Goal: Information Seeking & Learning: Check status

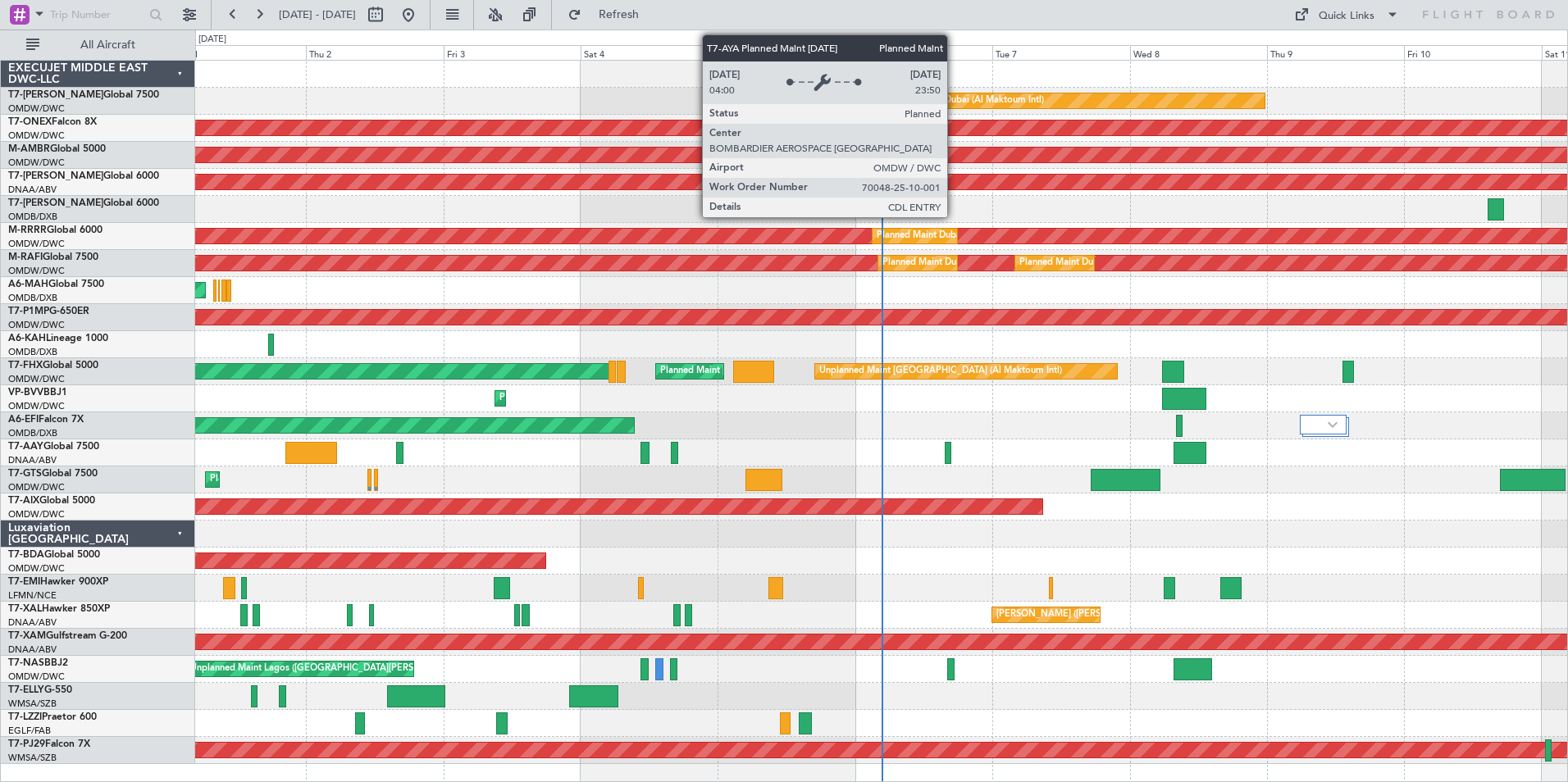
click at [955, 103] on div "Planned Maint Dubai (Al Maktoum Intl)" at bounding box center [963, 101] width 162 height 25
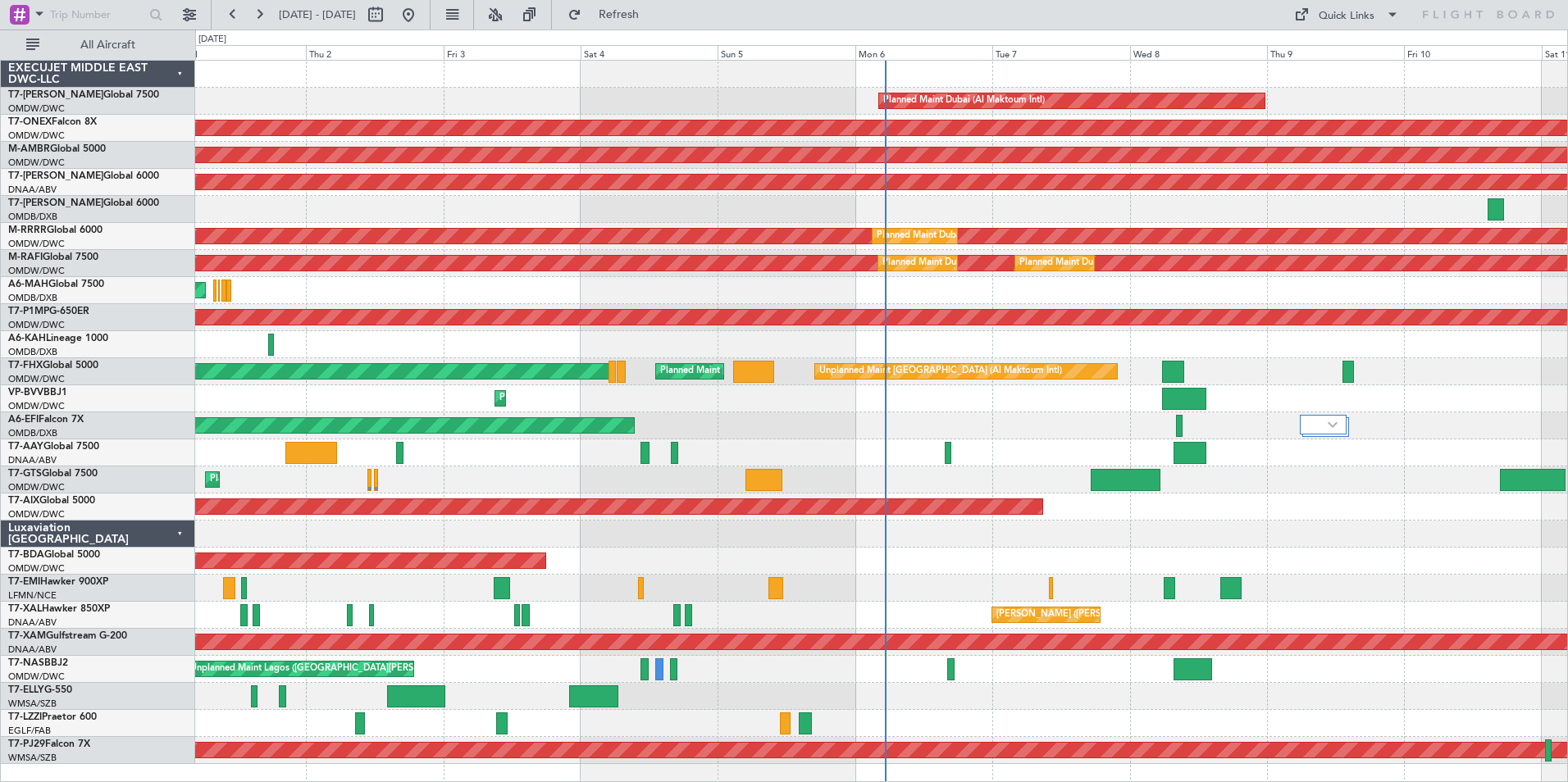
click at [389, 87] on div at bounding box center [881, 74] width 1372 height 27
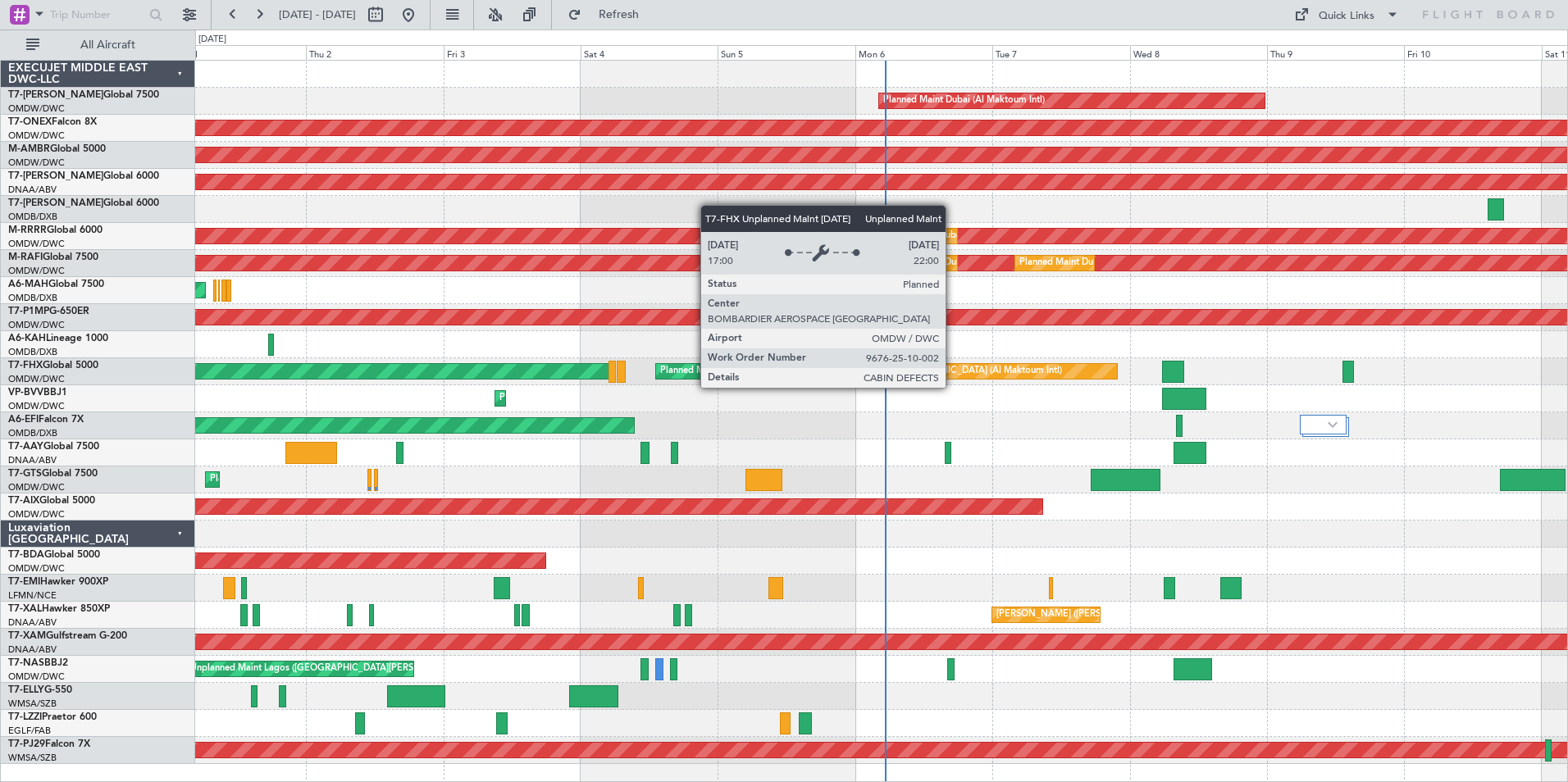
click at [953, 372] on div "Unplanned Maint [GEOGRAPHIC_DATA] (Al Maktoum Intl)" at bounding box center [940, 372] width 243 height 25
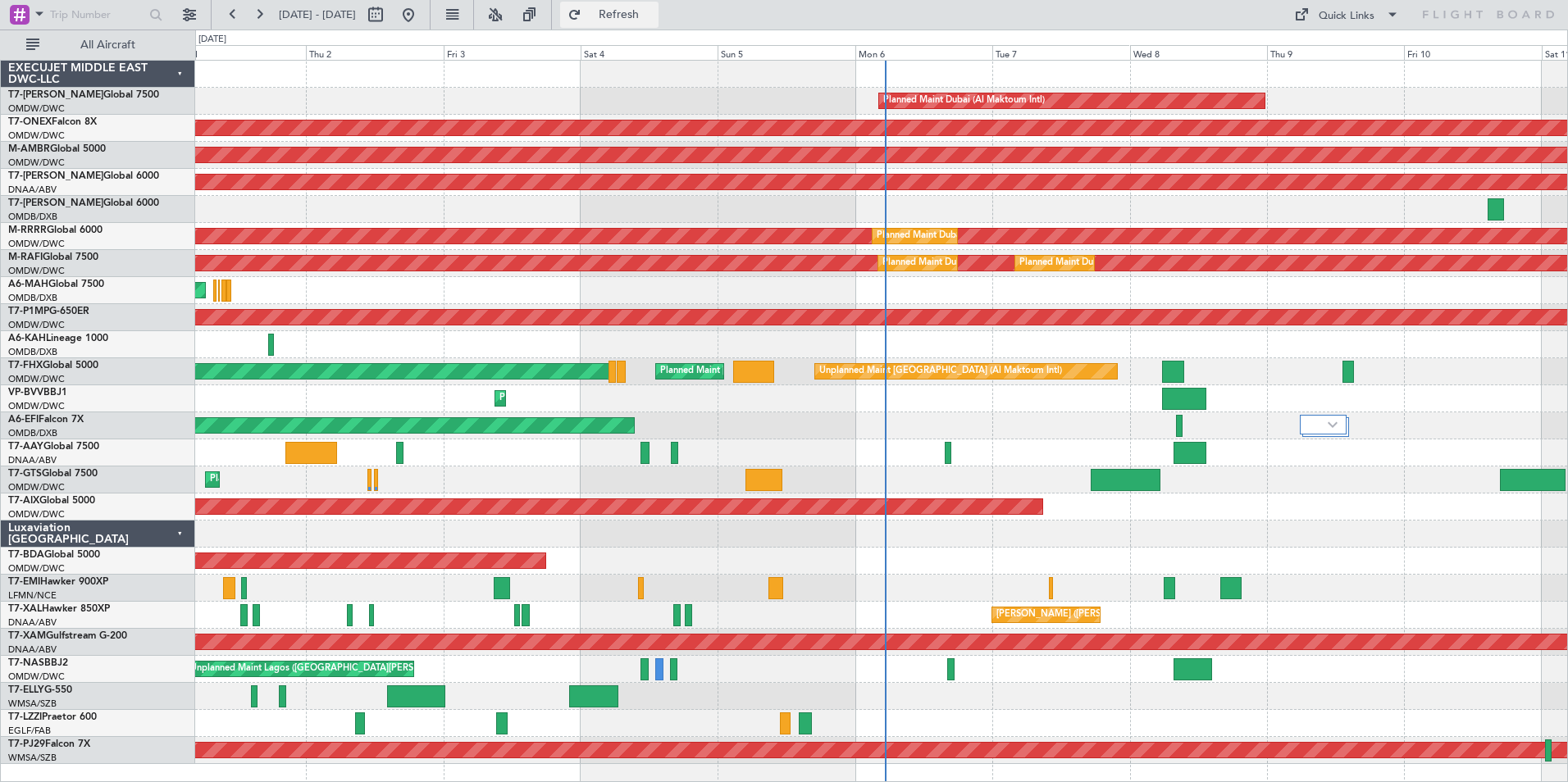
click at [653, 9] on span "Refresh" at bounding box center [619, 14] width 69 height 12
click at [231, 21] on button at bounding box center [232, 14] width 26 height 26
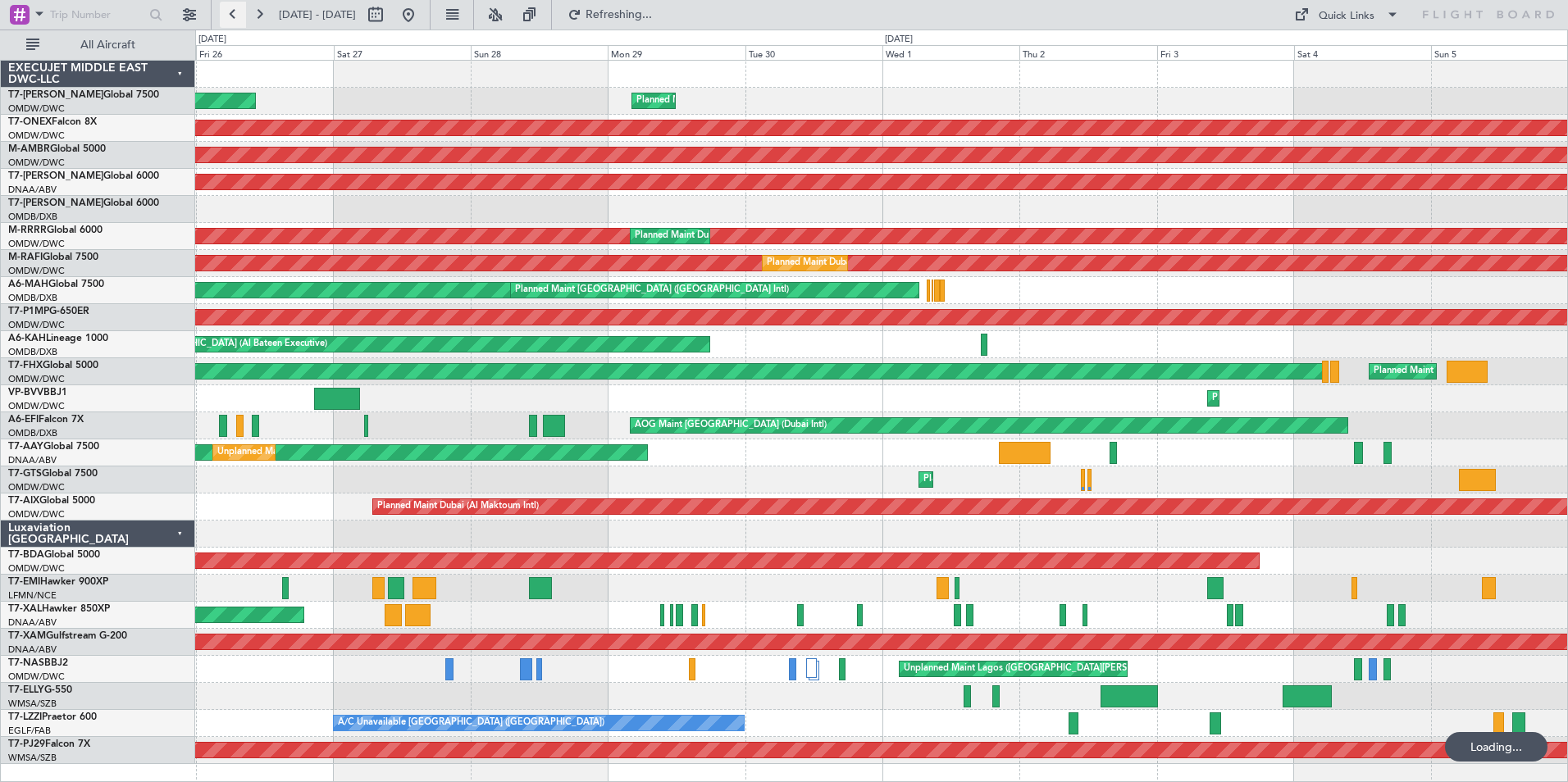
click at [231, 16] on button at bounding box center [232, 14] width 26 height 26
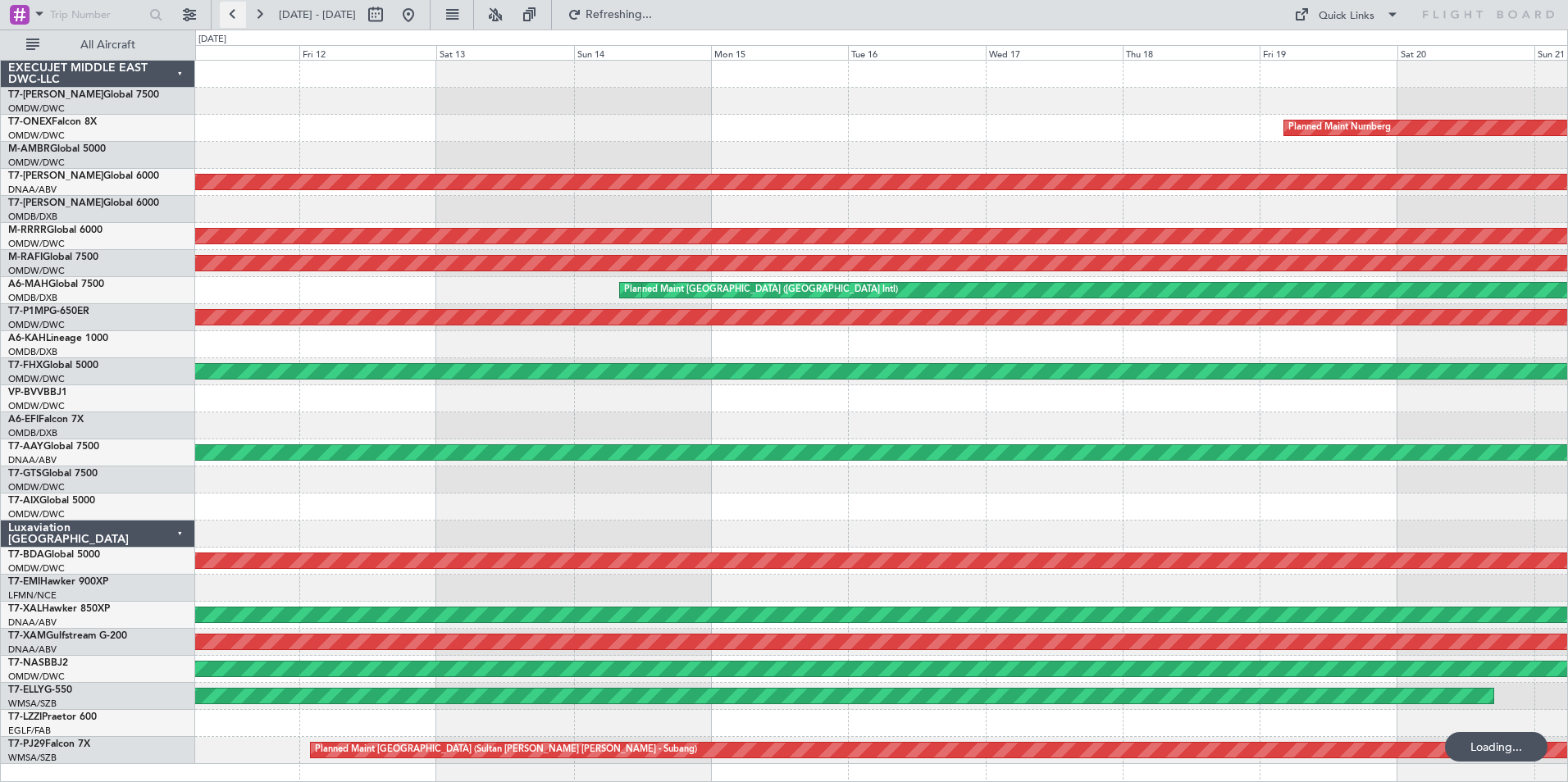
click at [231, 16] on button at bounding box center [232, 14] width 26 height 26
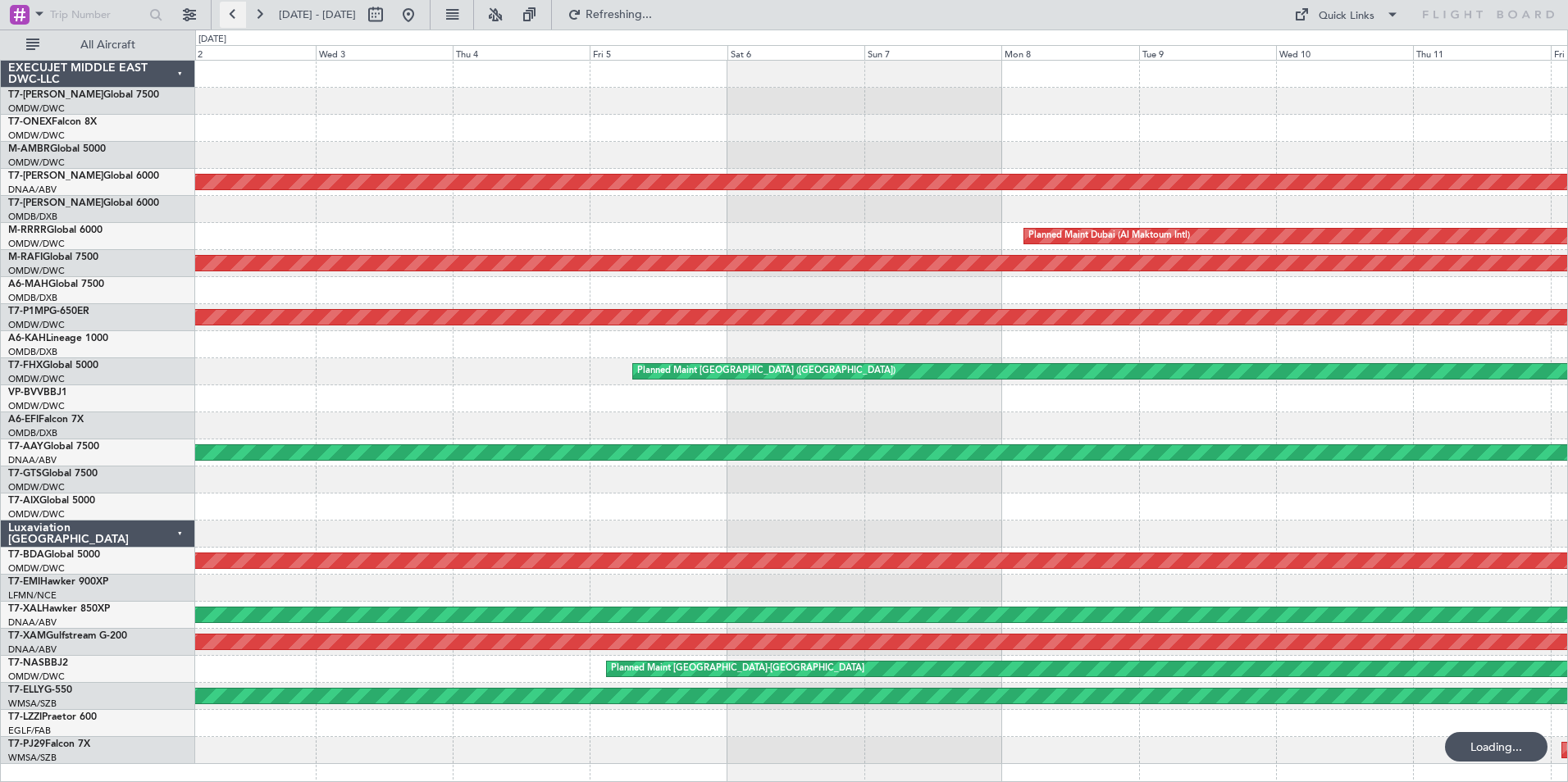
click at [231, 16] on button at bounding box center [232, 14] width 26 height 26
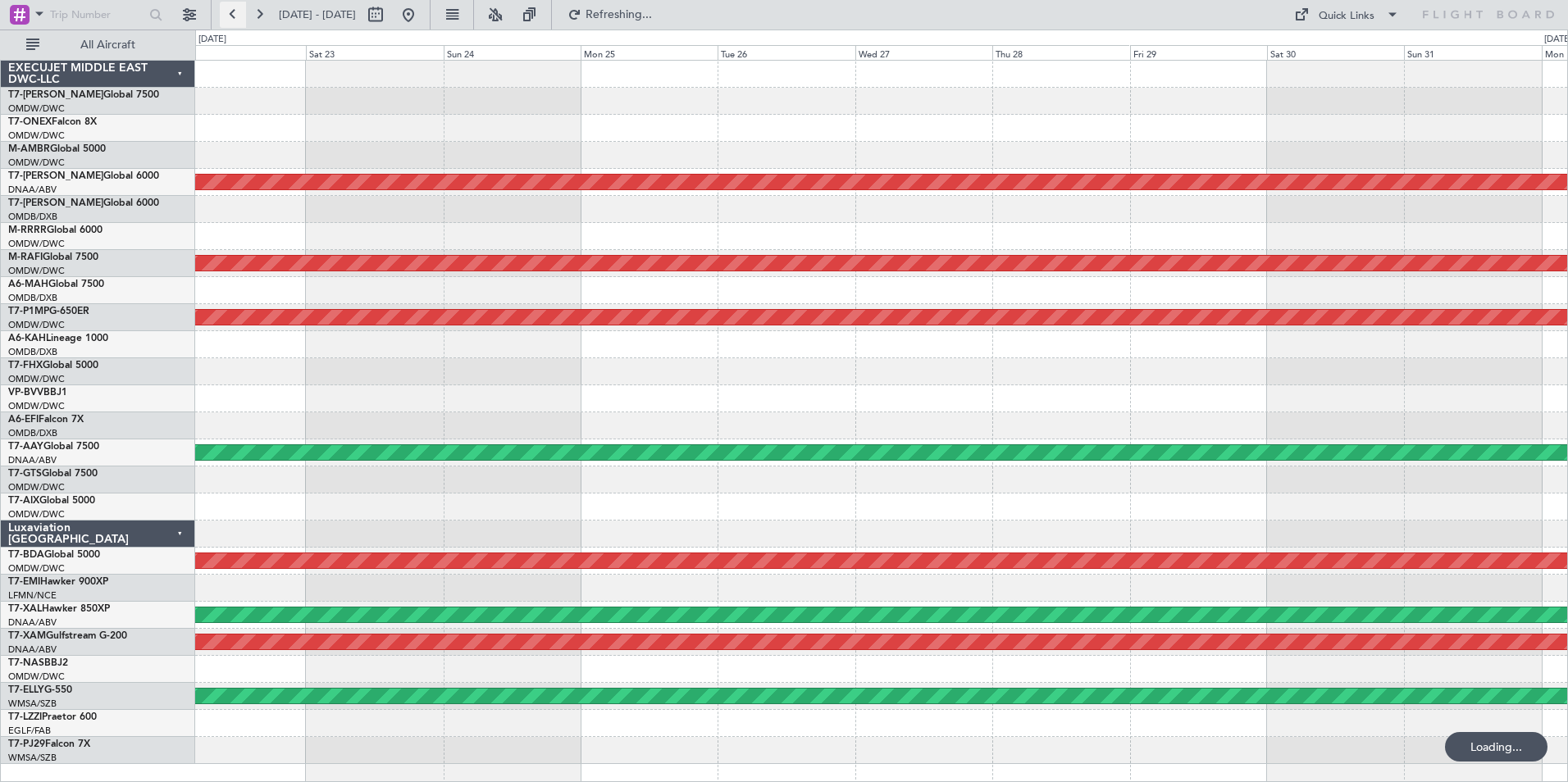
click at [231, 16] on button at bounding box center [232, 14] width 26 height 26
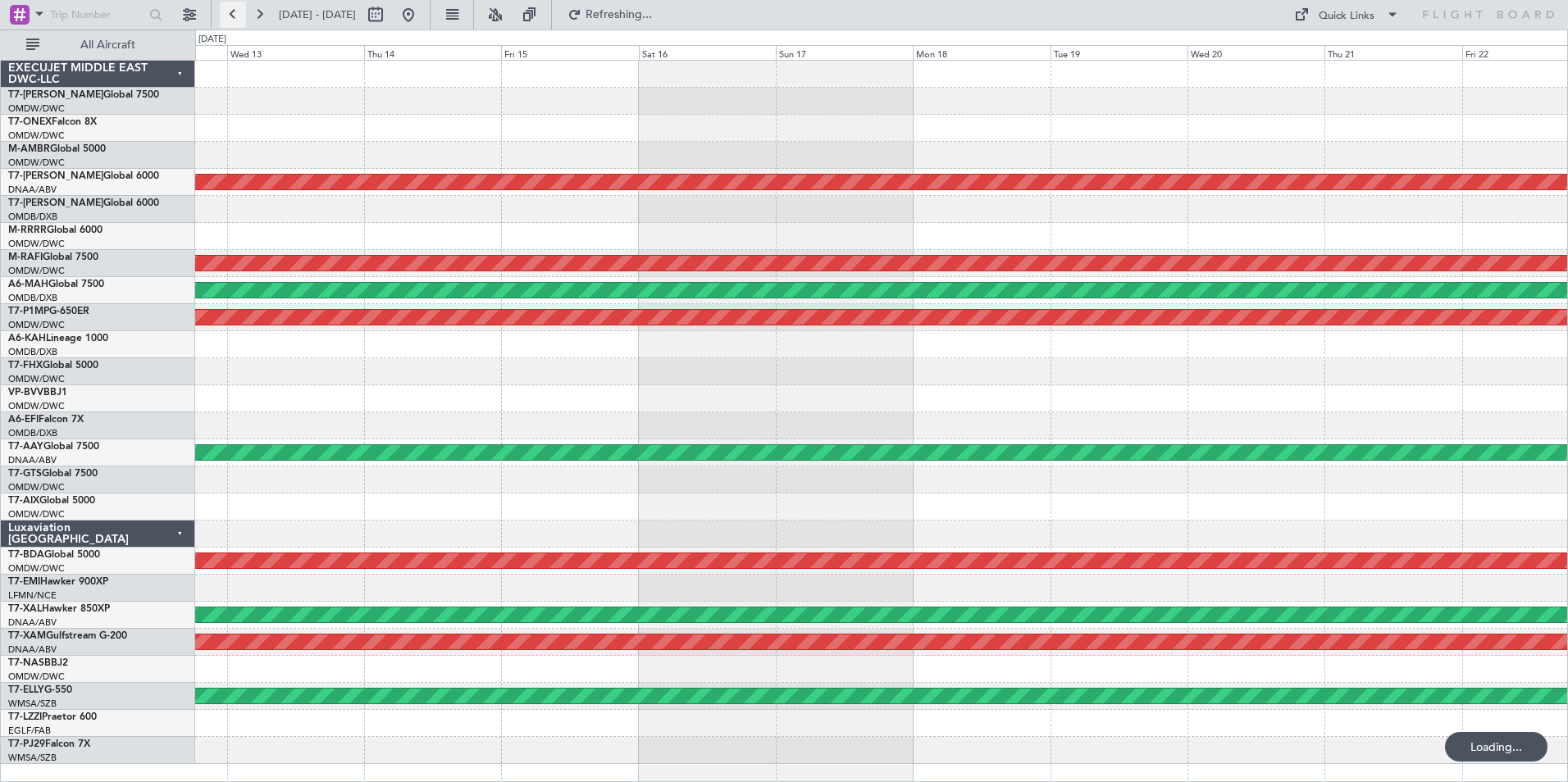
click at [231, 16] on button at bounding box center [232, 14] width 26 height 26
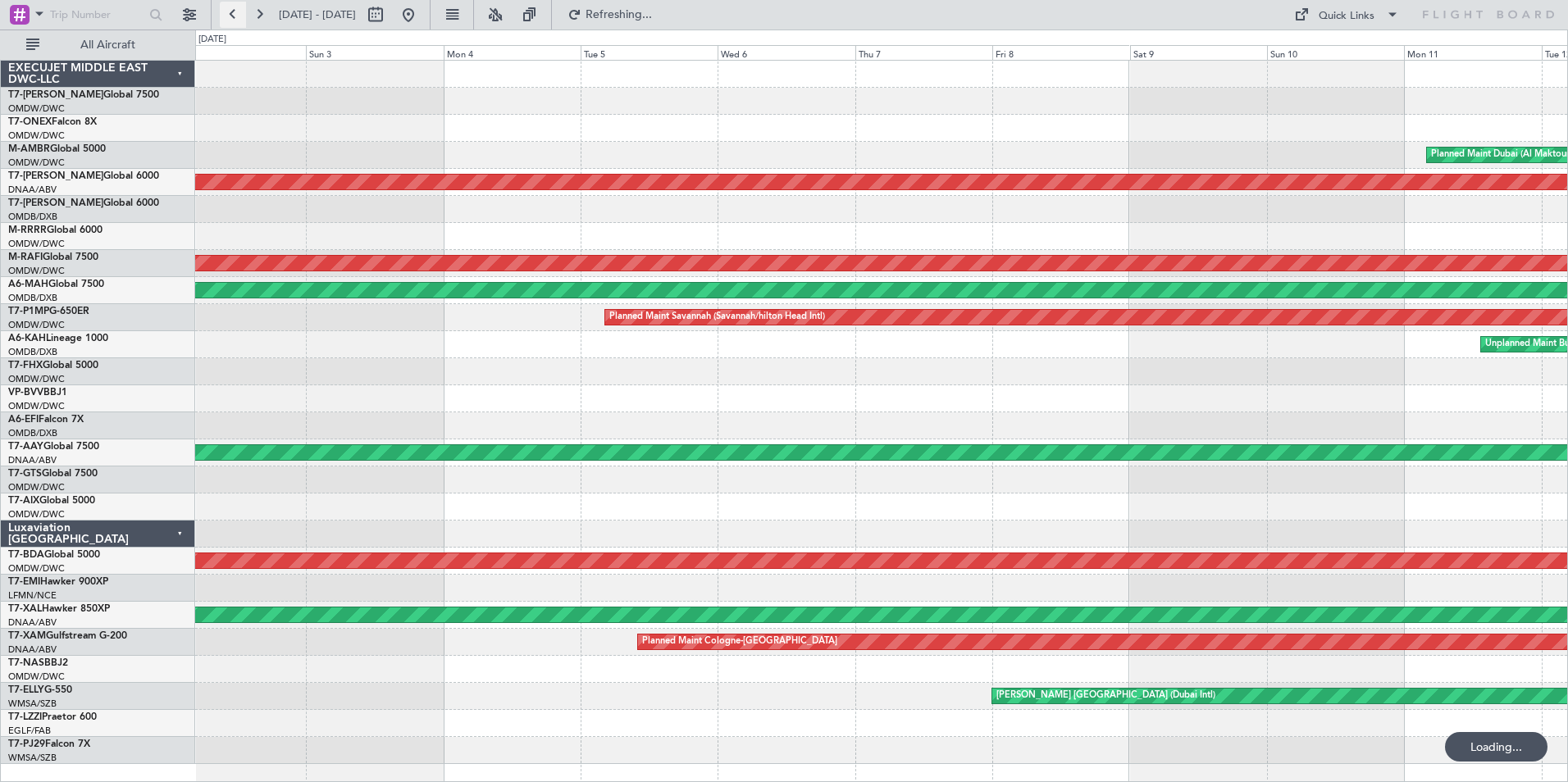
click at [231, 16] on button at bounding box center [232, 14] width 26 height 26
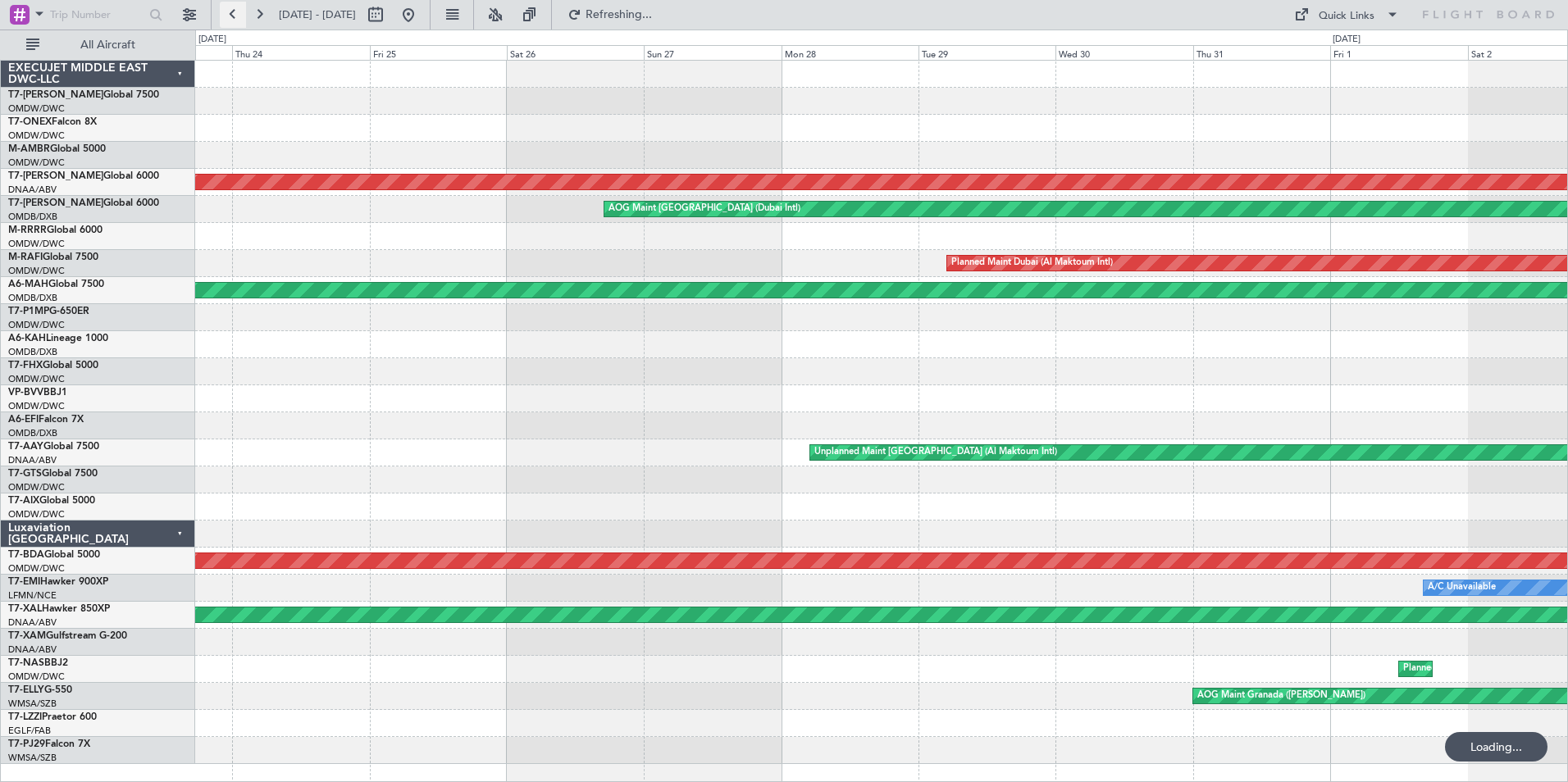
click at [231, 16] on button at bounding box center [232, 14] width 26 height 26
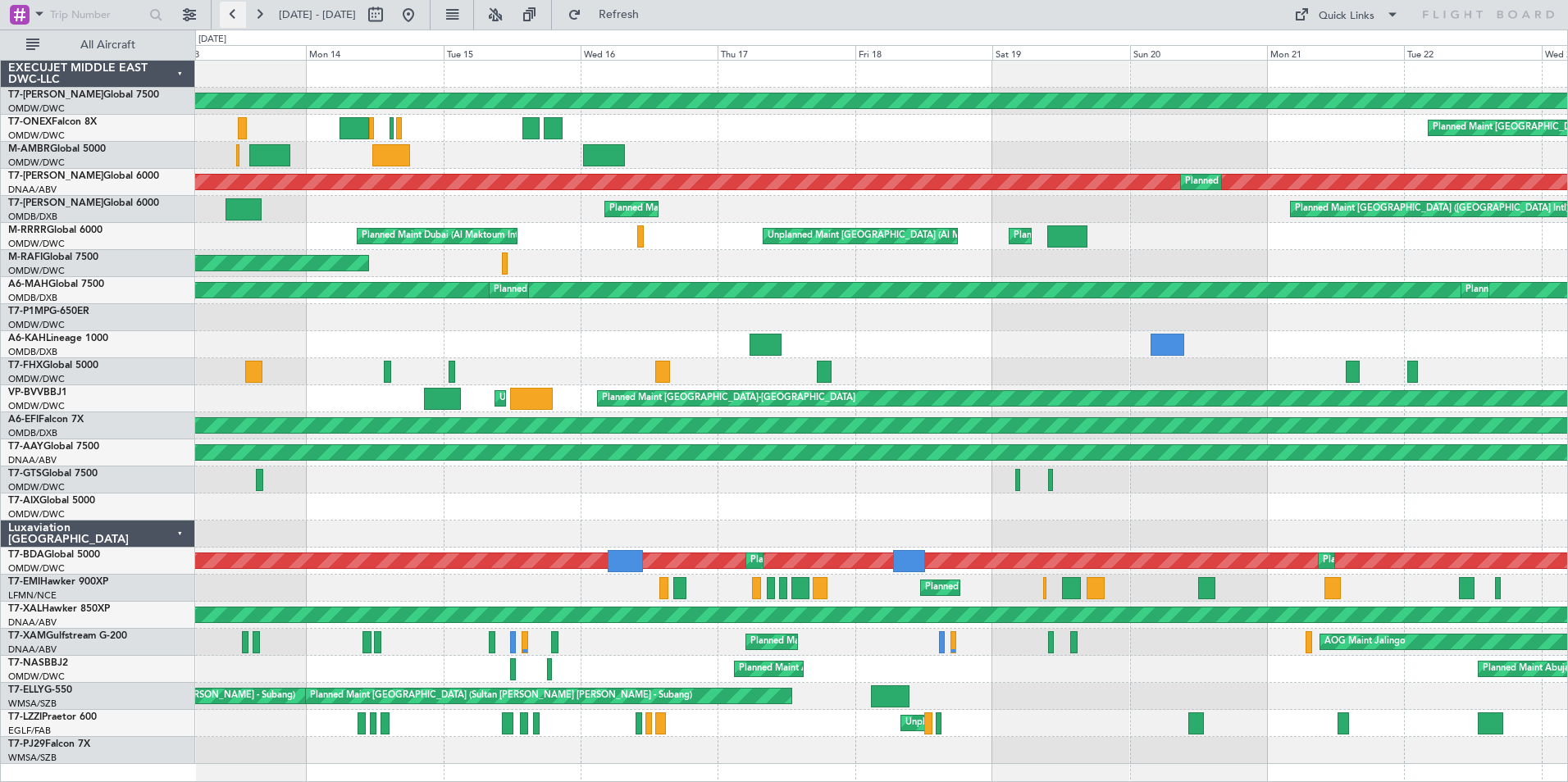
click at [235, 10] on button at bounding box center [232, 14] width 26 height 26
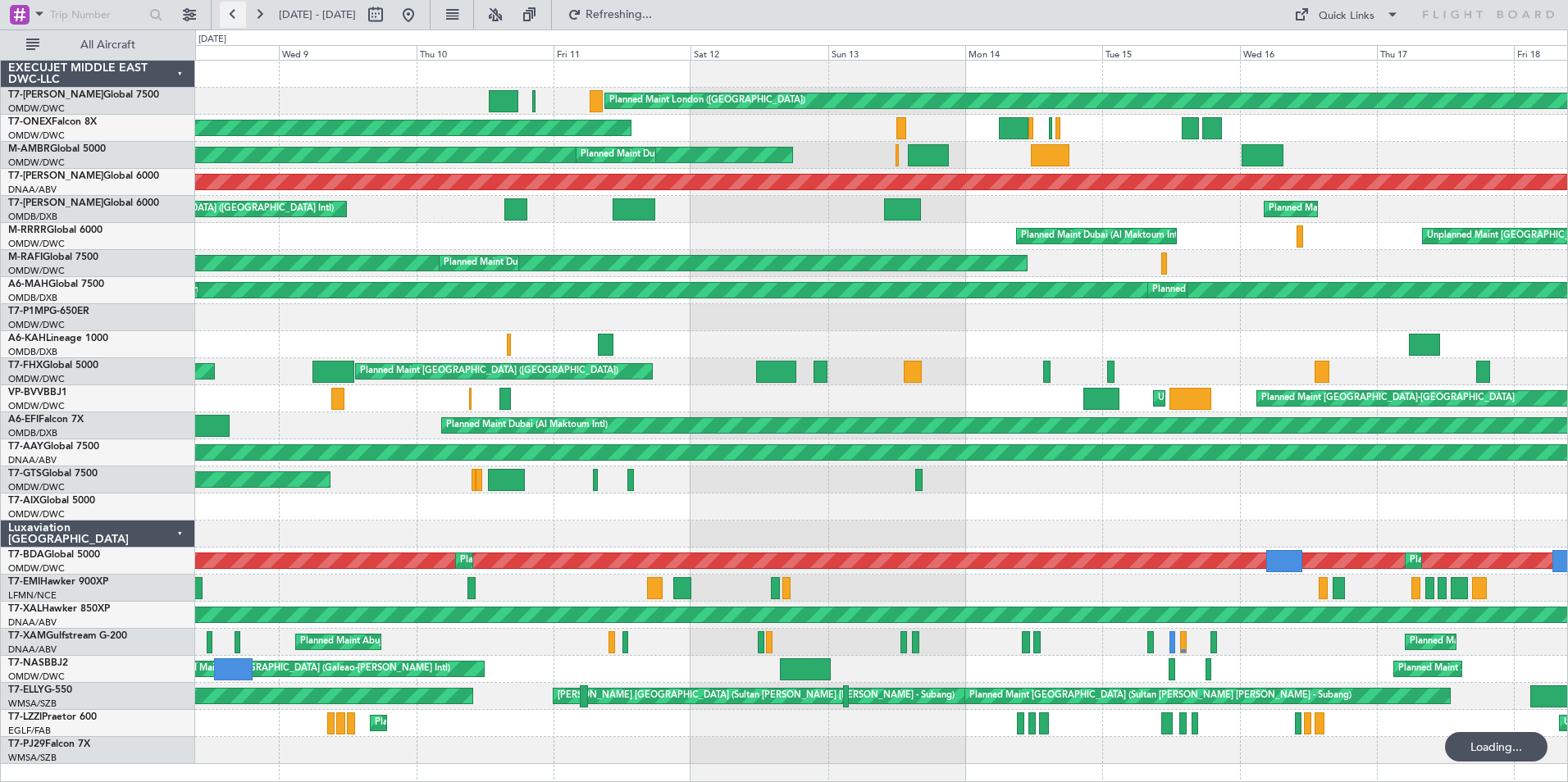
click at [235, 10] on button at bounding box center [232, 14] width 26 height 26
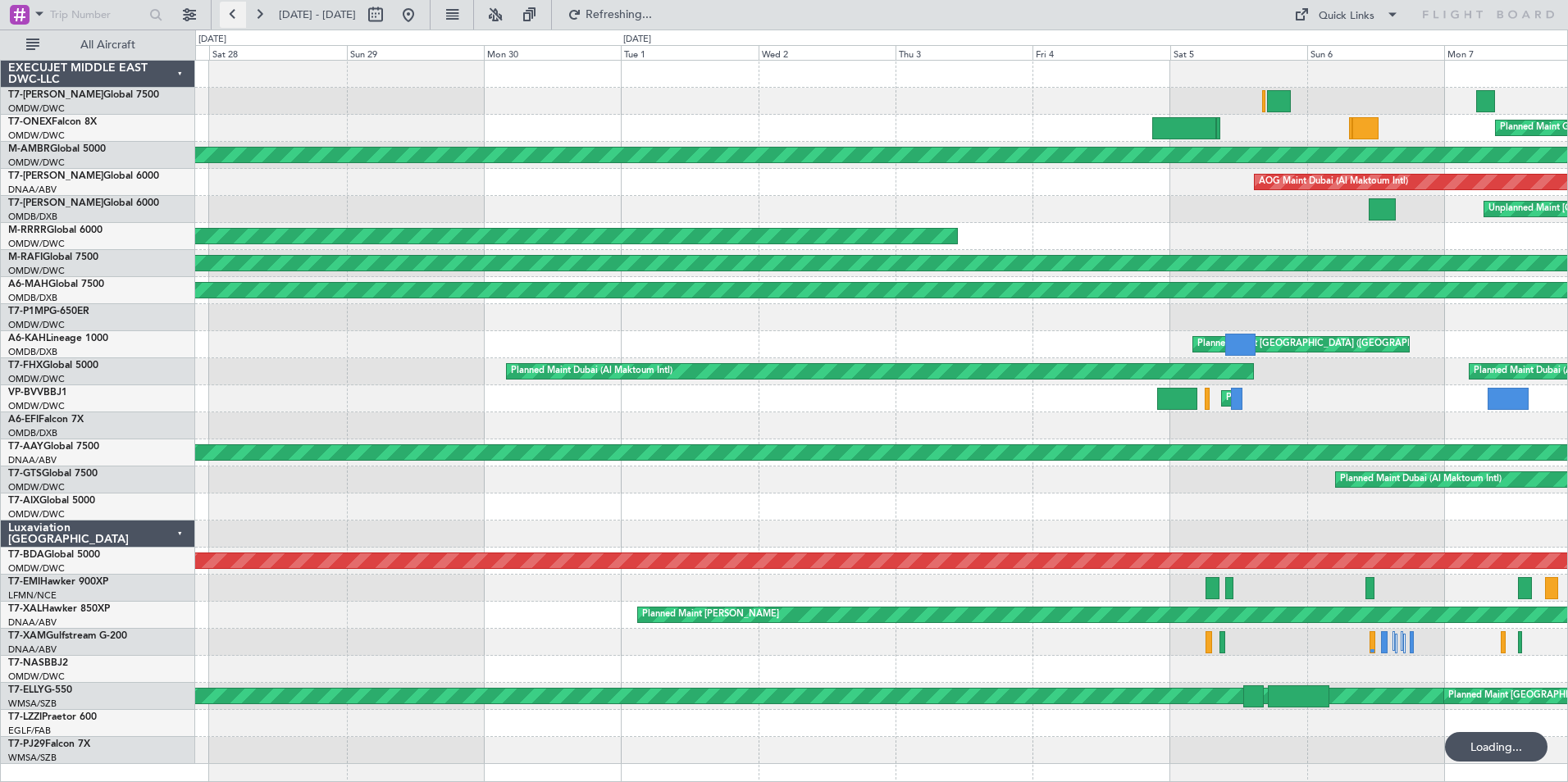
click at [235, 10] on button at bounding box center [232, 14] width 26 height 26
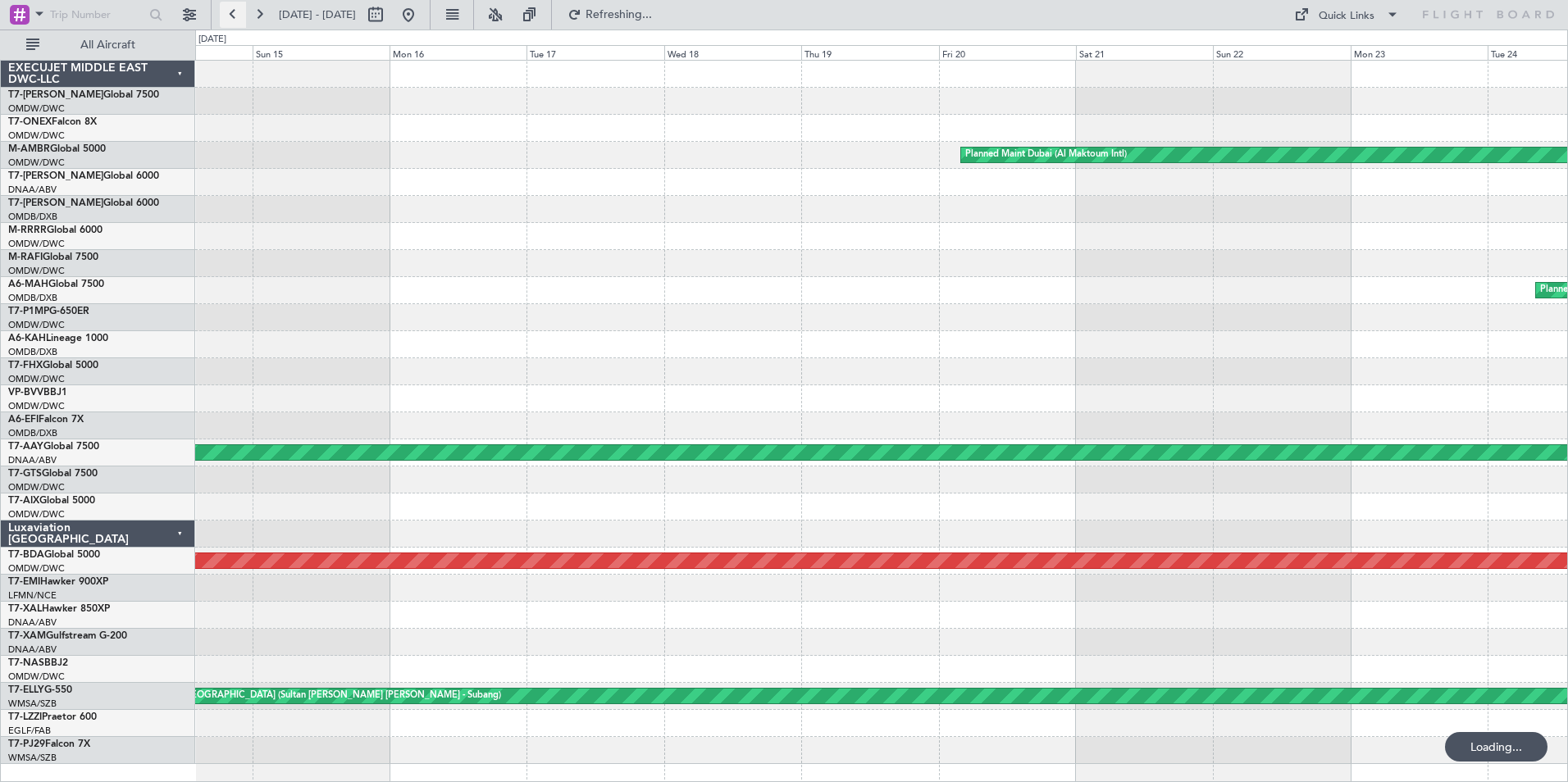
click at [235, 10] on button at bounding box center [232, 14] width 26 height 26
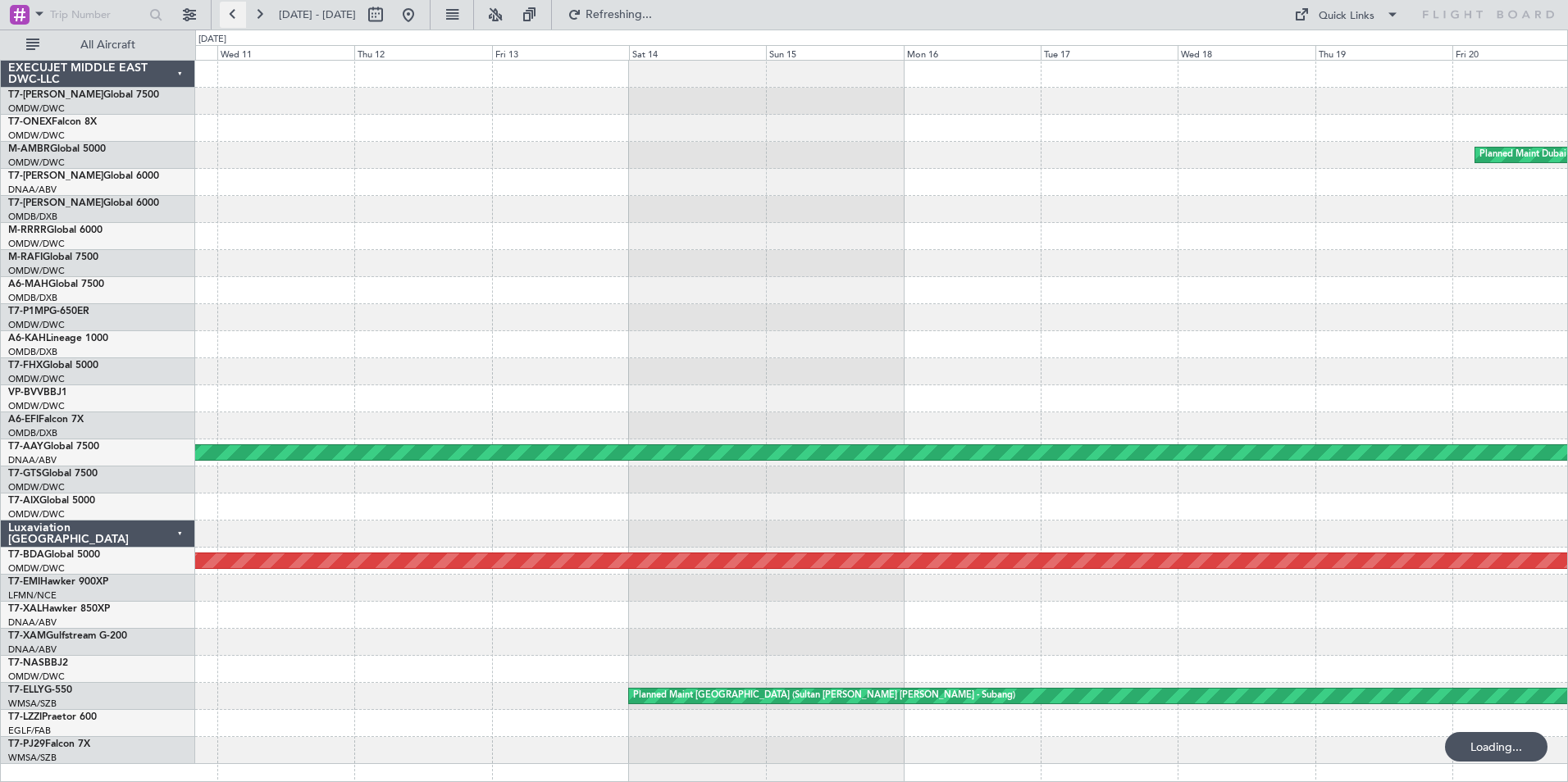
click at [235, 10] on button at bounding box center [232, 14] width 26 height 26
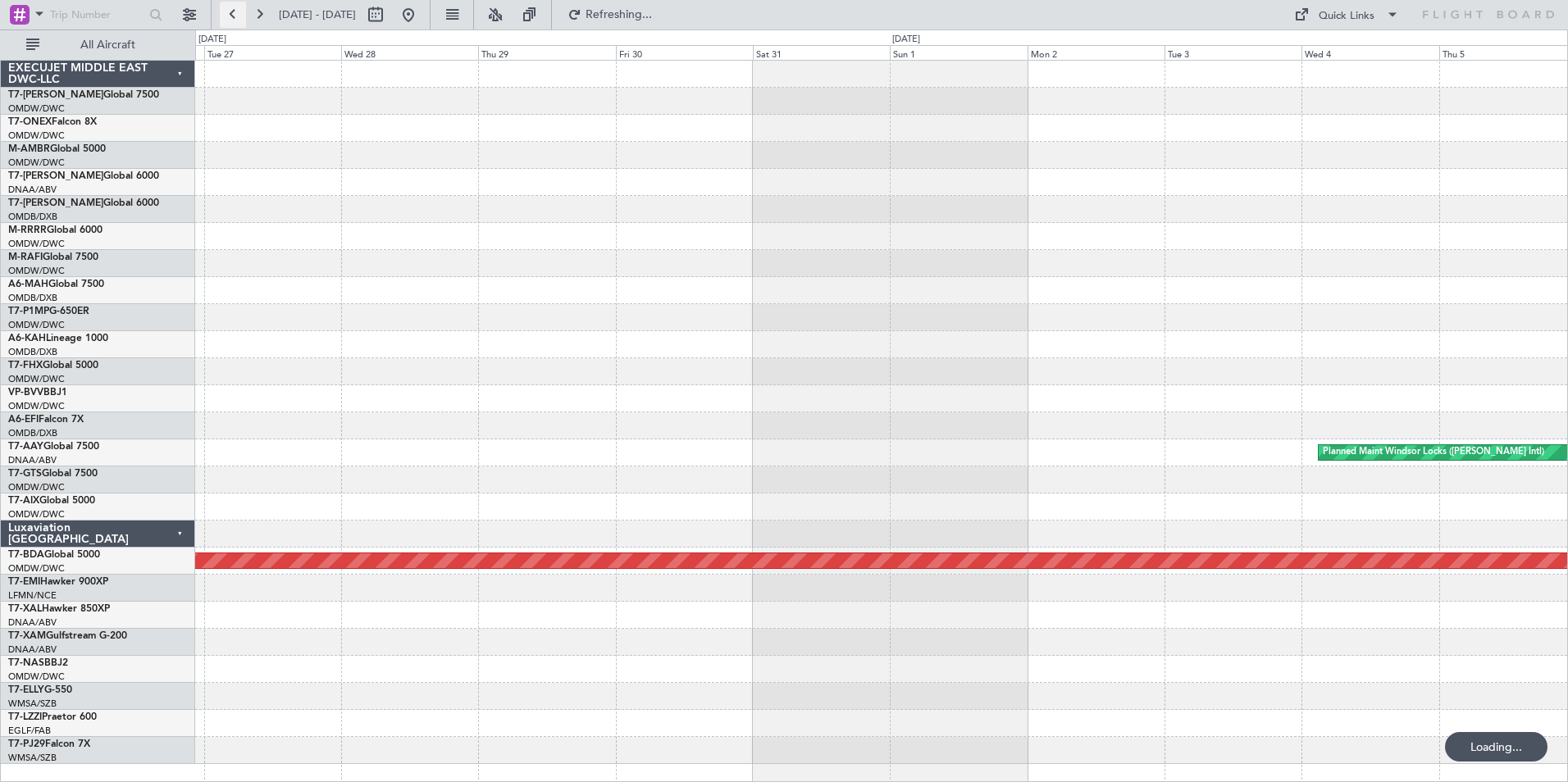
click at [235, 10] on button at bounding box center [232, 14] width 26 height 26
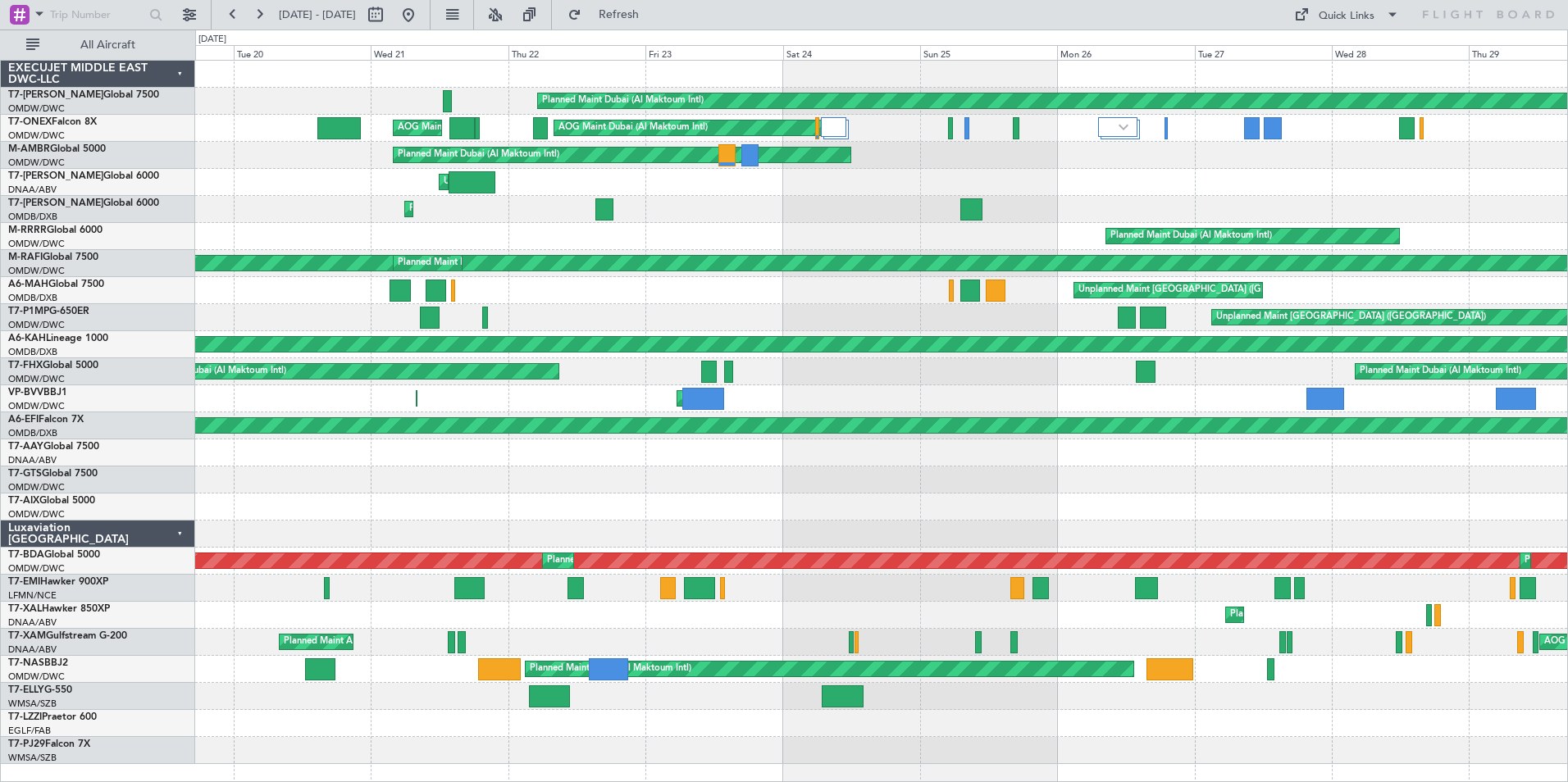
click at [361, 198] on div "Planned Maint Dubai (Al Maktoum Intl) AOG Maint Paris (Le Bourget) AOG Maint Du…" at bounding box center [881, 412] width 1372 height 703
click at [0, 434] on html "19 May 2025 - 29 May 2025 Refresh Quick Links All Aircraft Planned Maint Dubai …" at bounding box center [784, 391] width 1568 height 782
